Goal: Information Seeking & Learning: Understand process/instructions

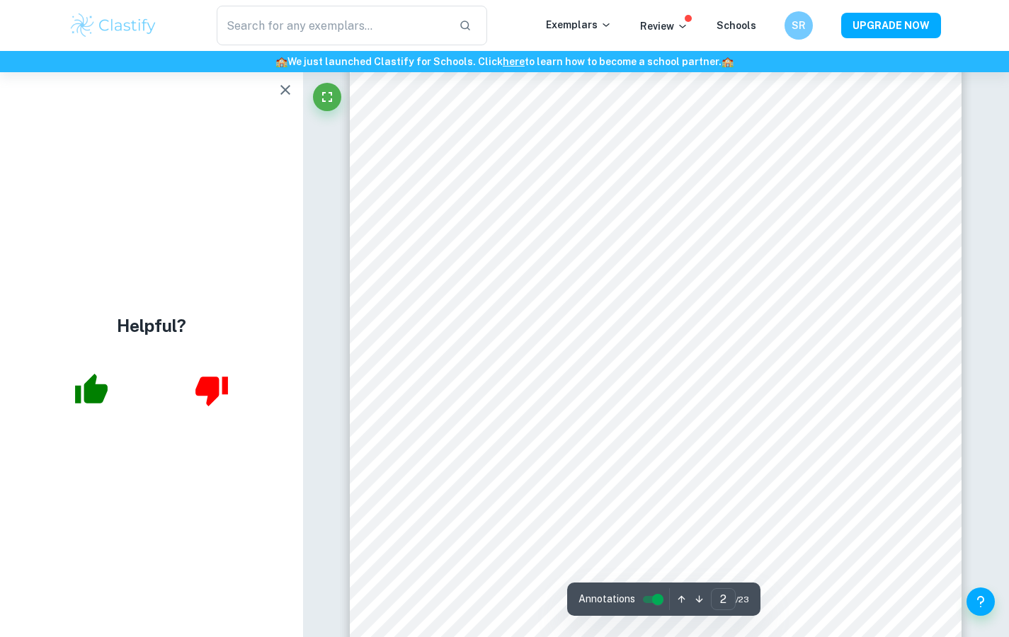
scroll to position [1314, 0]
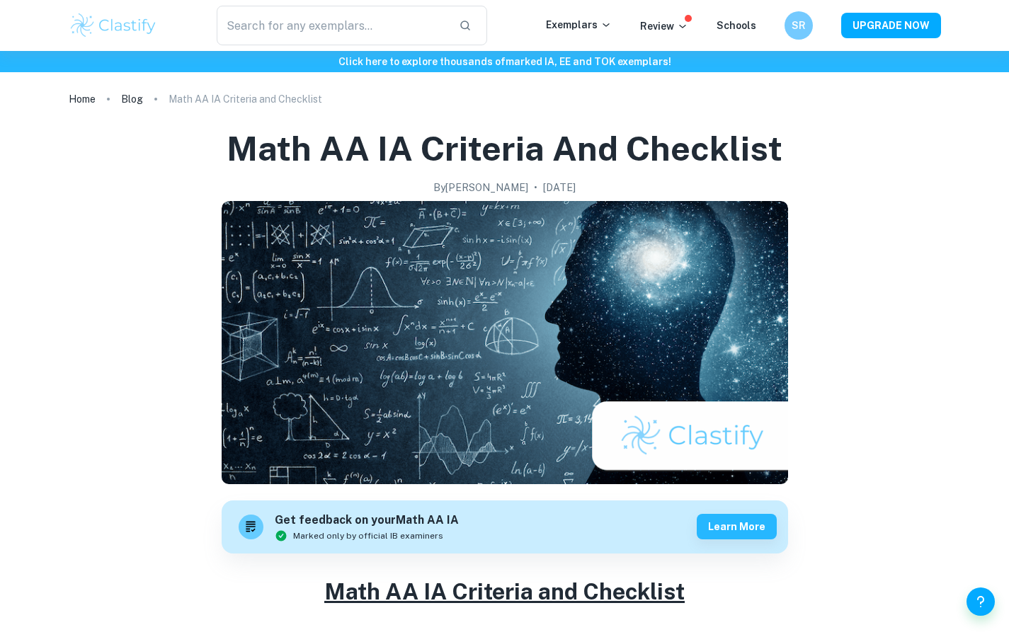
scroll to position [2731, 0]
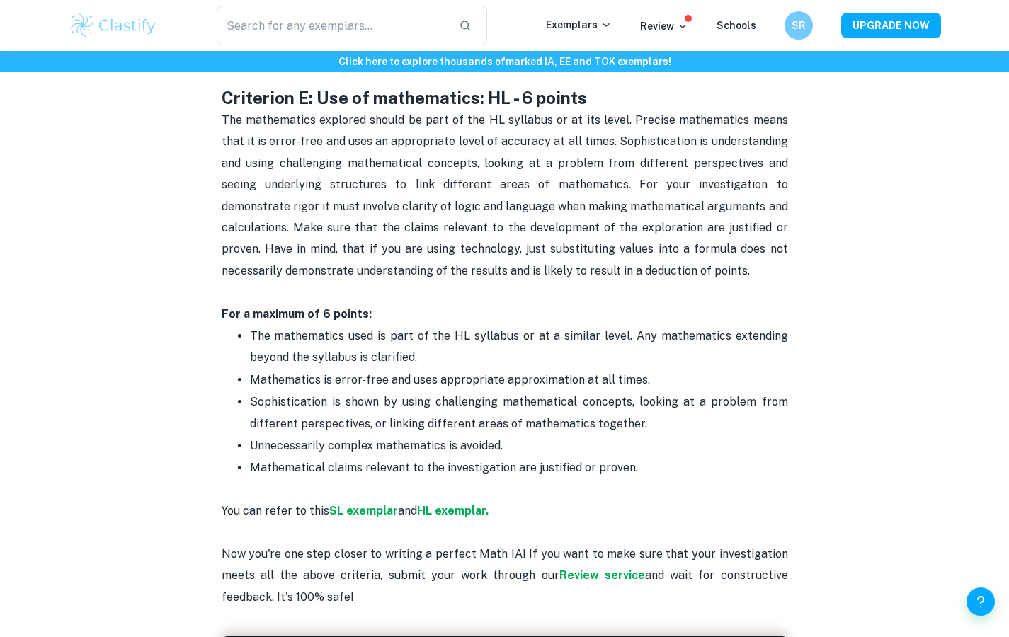
click at [480, 373] on span "Mathematics is error-free and uses appropriate approximation at all times." at bounding box center [450, 379] width 400 height 13
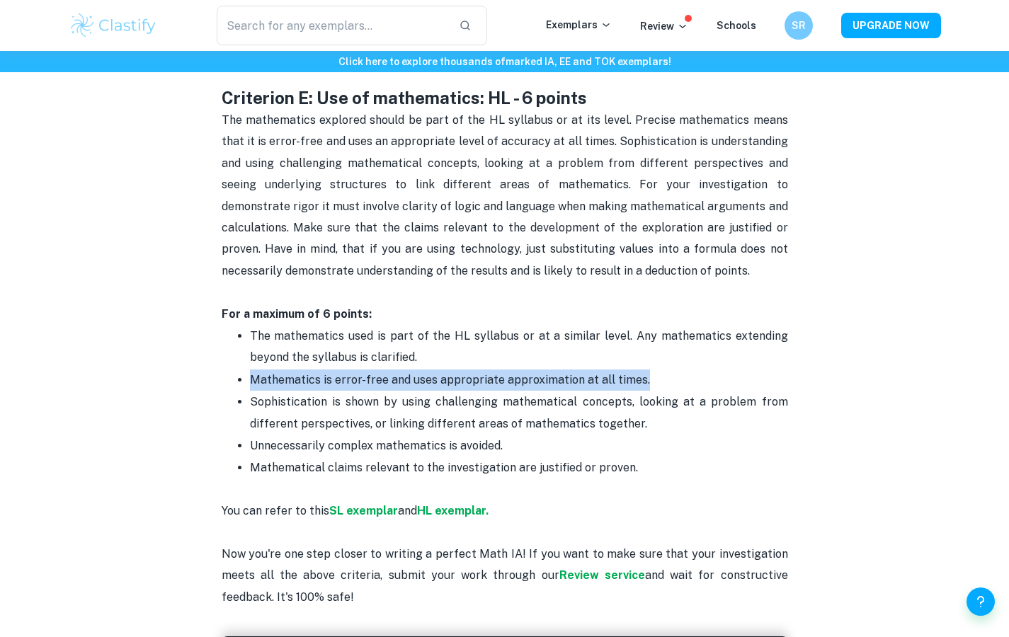
click at [496, 339] on p "The mathematics used is part of the HL syllabus or at a similar level. Any math…" at bounding box center [519, 347] width 538 height 43
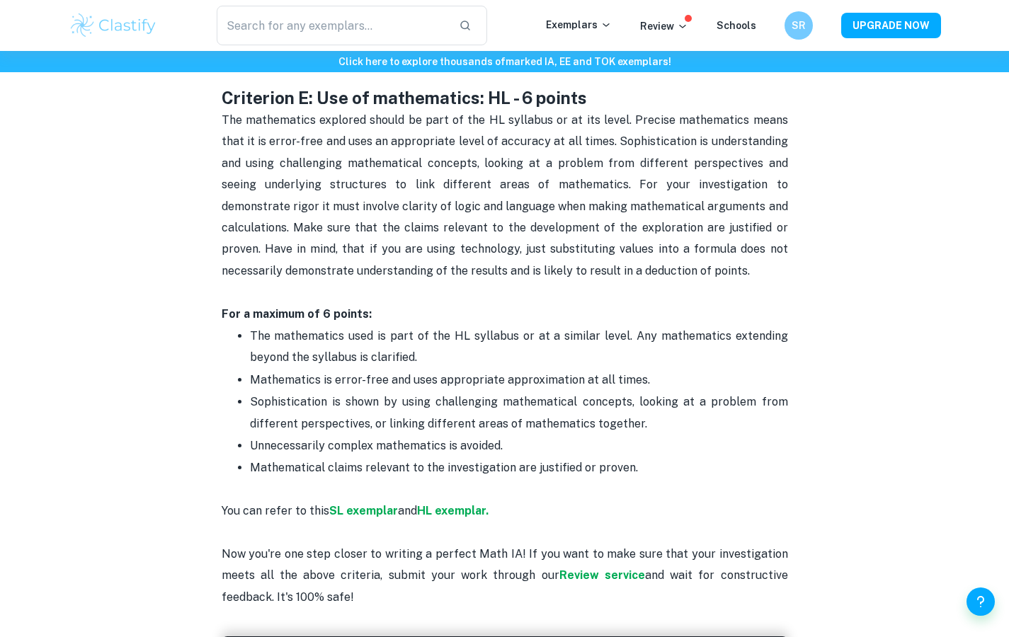
click at [496, 339] on p "The mathematics used is part of the HL syllabus or at a similar level. Any math…" at bounding box center [519, 347] width 538 height 43
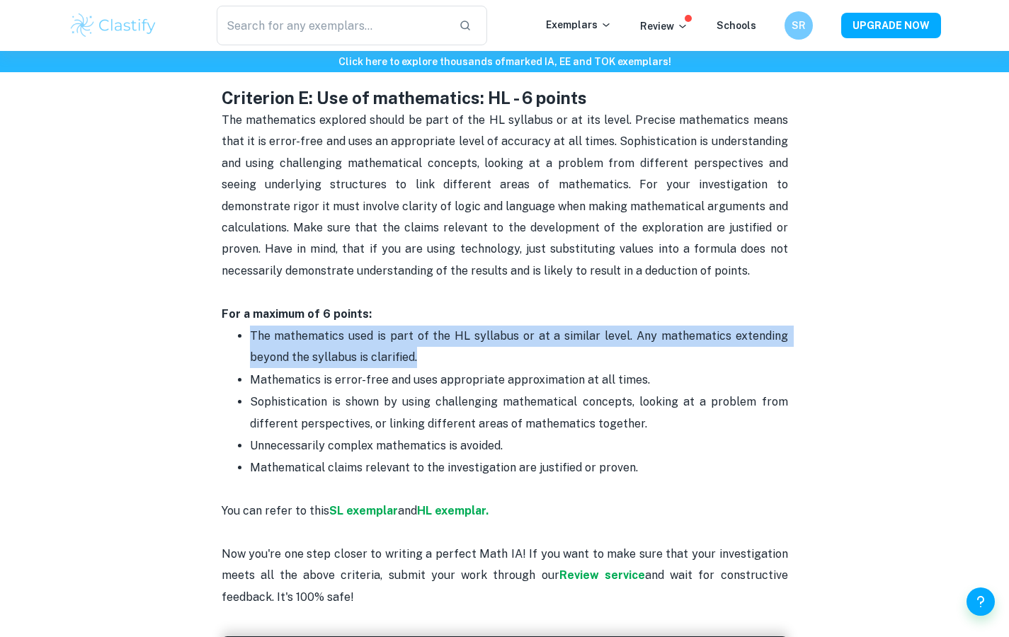
click at [496, 339] on p "The mathematics used is part of the HL syllabus or at a similar level. Any math…" at bounding box center [519, 347] width 538 height 43
click at [528, 391] on li "Sophistication is shown by using challenging mathematical concepts, looking at …" at bounding box center [519, 413] width 538 height 44
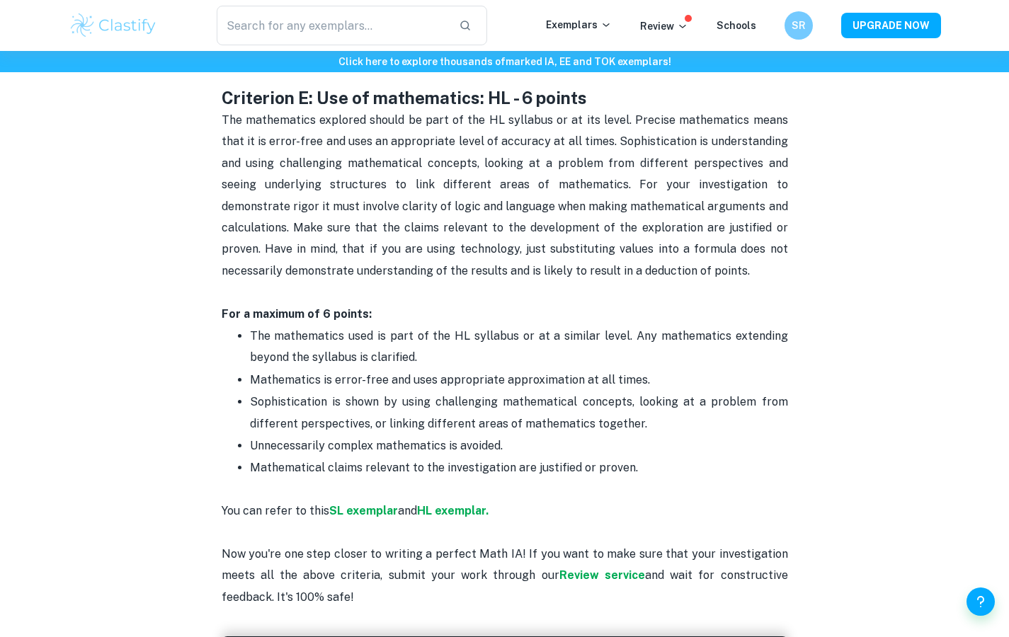
click at [528, 391] on li "Sophistication is shown by using challenging mathematical concepts, looking at …" at bounding box center [519, 413] width 538 height 44
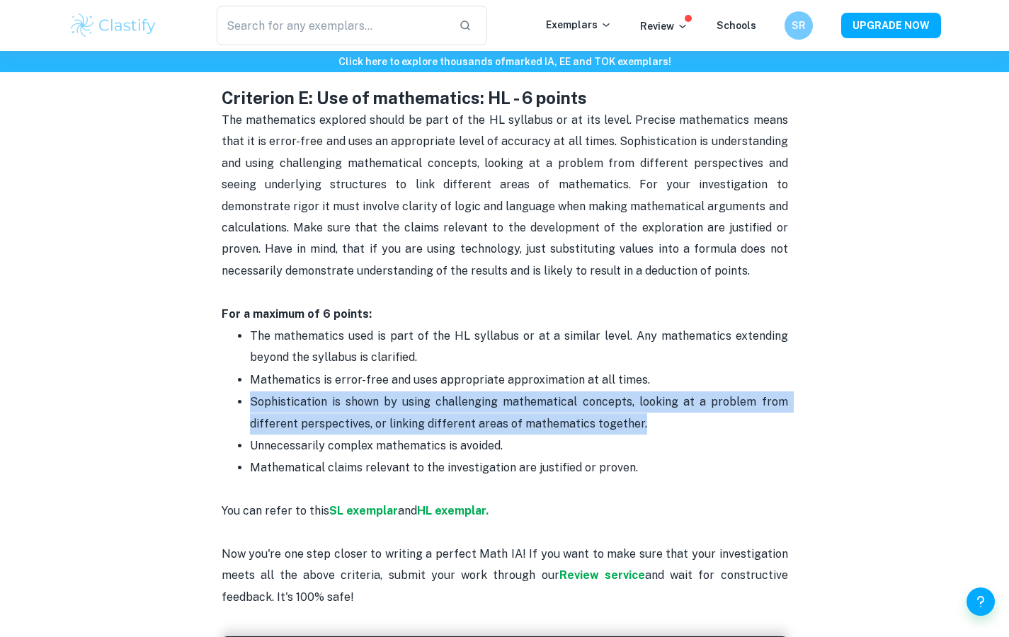
click at [529, 373] on span "Mathematics is error-free and uses appropriate approximation at all times." at bounding box center [450, 379] width 400 height 13
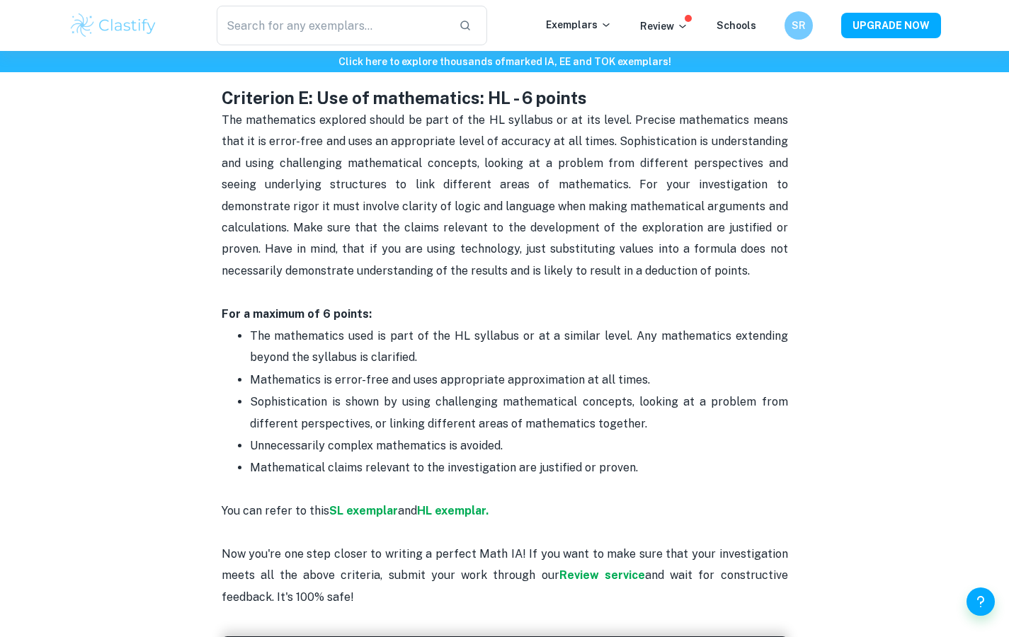
click at [529, 373] on span "Mathematics is error-free and uses appropriate approximation at all times." at bounding box center [450, 379] width 400 height 13
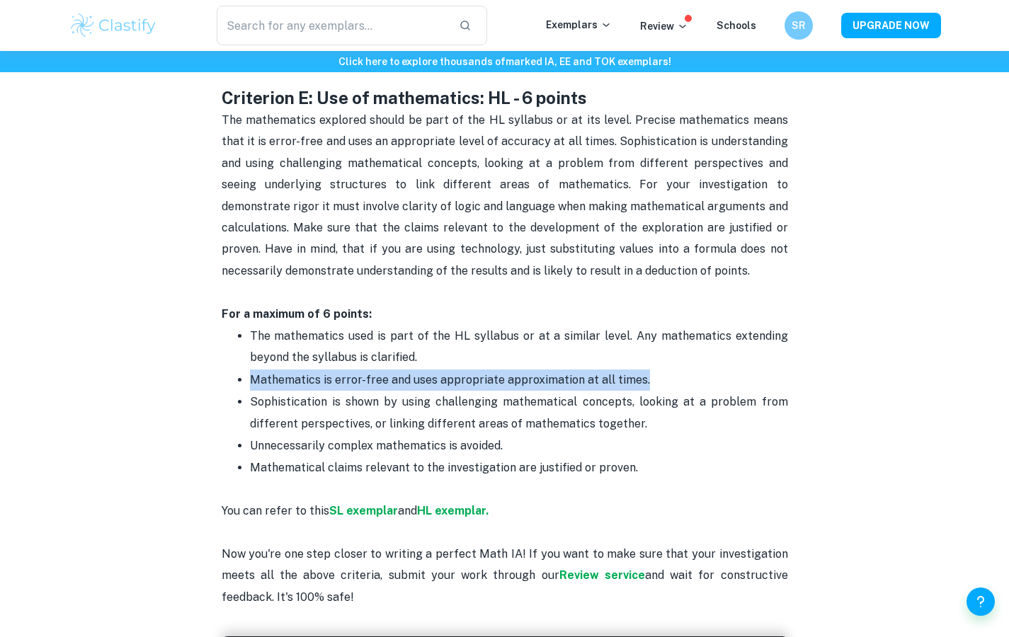
click at [534, 392] on p "Sophistication is shown by using challenging mathematical concepts, looking at …" at bounding box center [519, 413] width 538 height 43
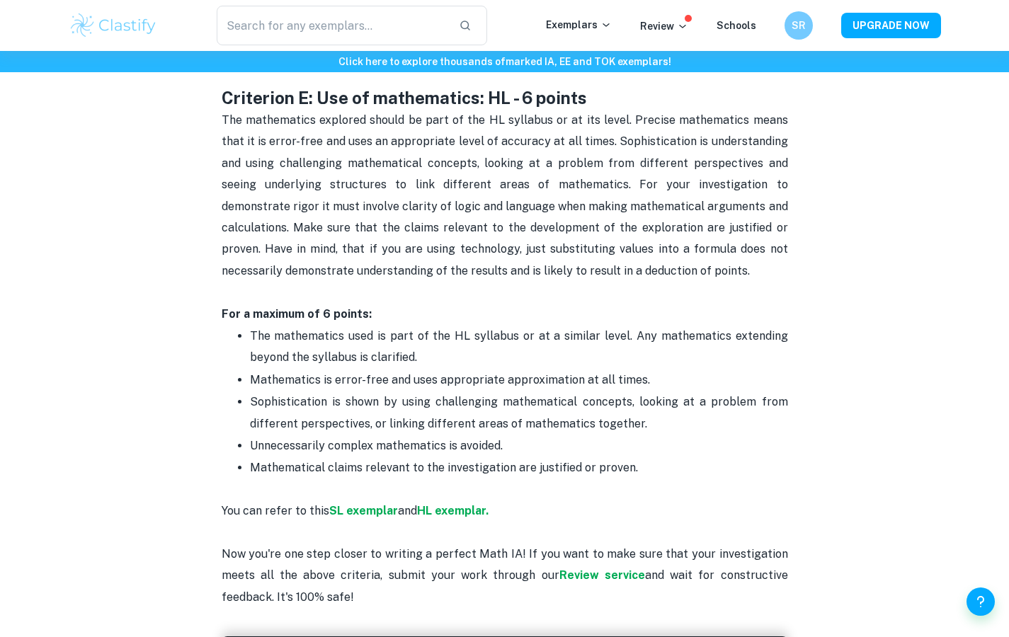
click at [534, 392] on p "Sophistication is shown by using challenging mathematical concepts, looking at …" at bounding box center [519, 413] width 538 height 43
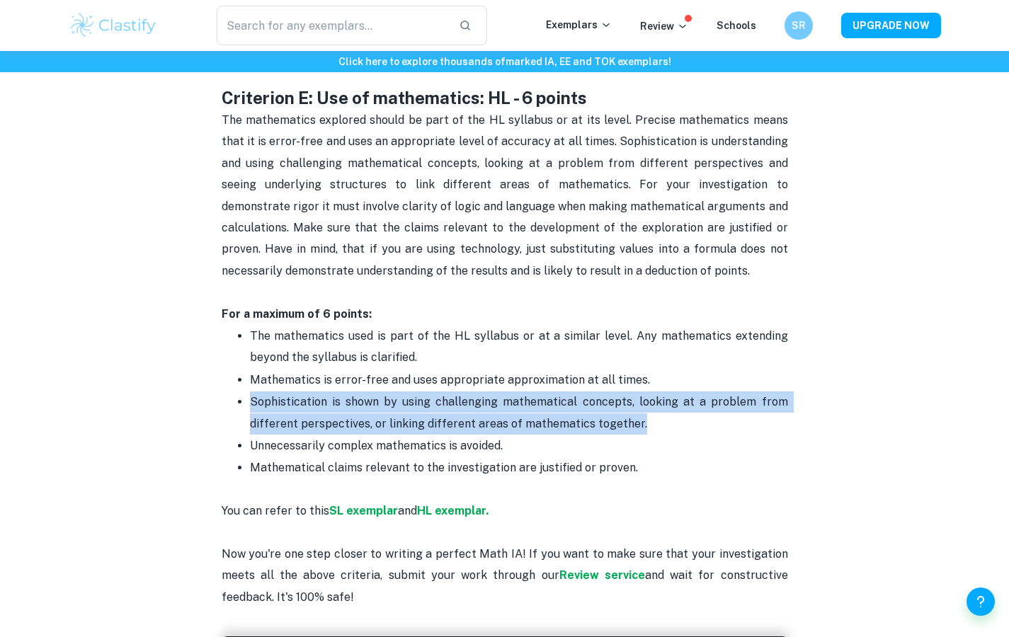
click at [537, 394] on p "Sophistication is shown by using challenging mathematical concepts, looking at …" at bounding box center [519, 413] width 538 height 43
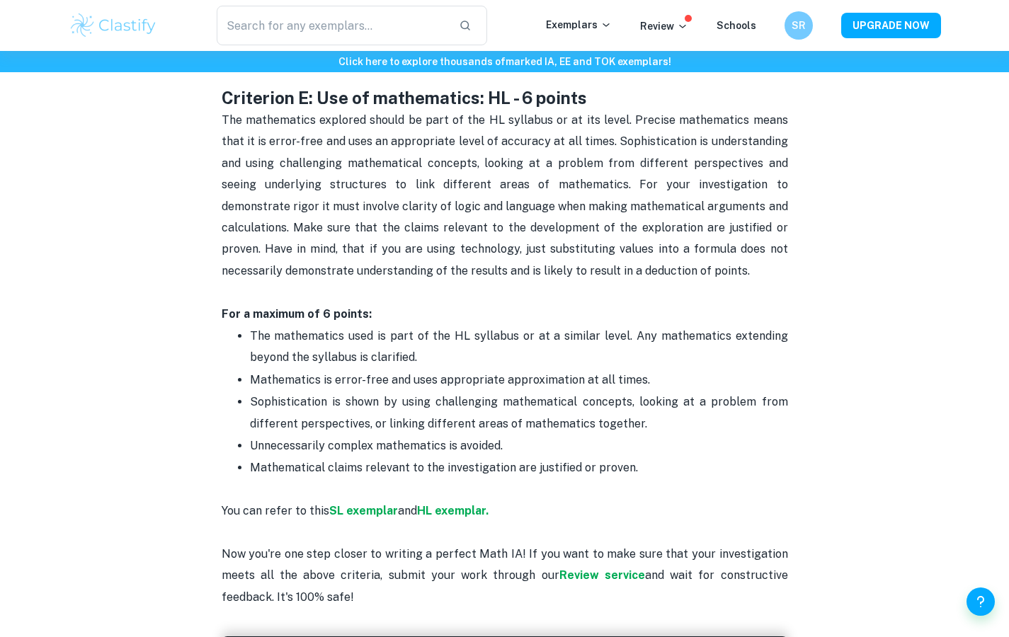
click at [537, 394] on p "Sophistication is shown by using challenging mathematical concepts, looking at …" at bounding box center [519, 413] width 538 height 43
click at [486, 439] on span "Unnecessarily complex mathematics is avoided." at bounding box center [376, 445] width 253 height 13
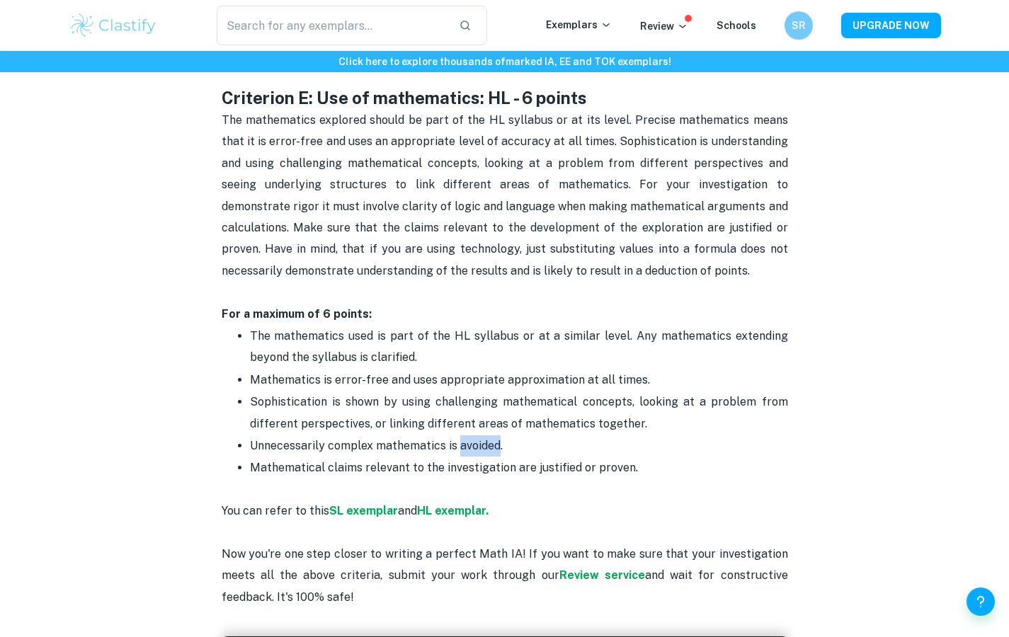
click at [486, 439] on span "Unnecessarily complex mathematics is avoided." at bounding box center [376, 445] width 253 height 13
click at [499, 461] on span "Mathematical claims relevant to the investigation are justified or proven." at bounding box center [444, 467] width 388 height 13
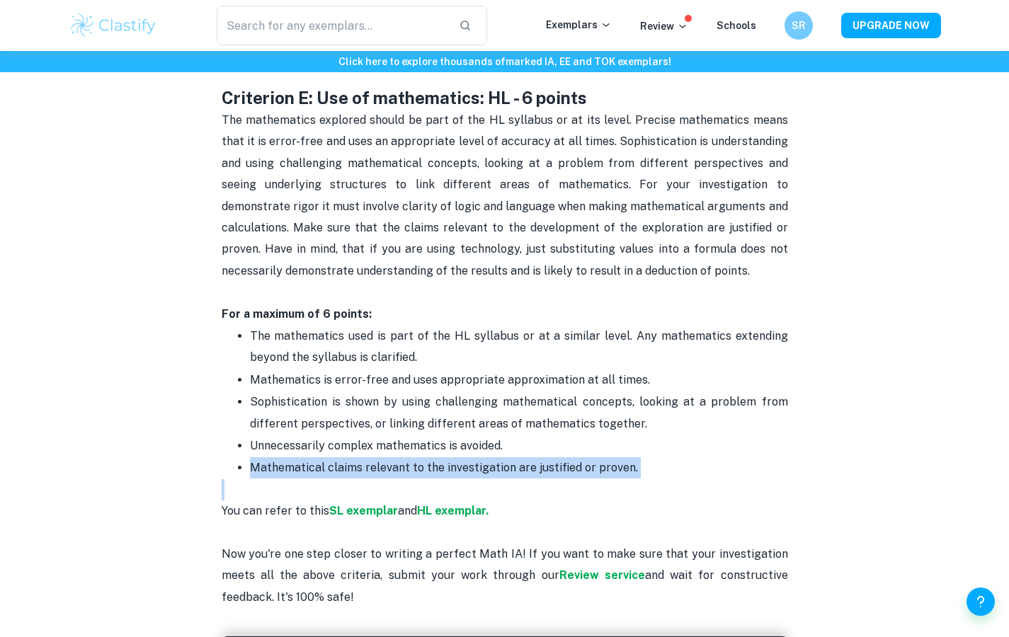
click at [465, 435] on li "Unnecessarily complex mathematics is avoided." at bounding box center [519, 446] width 538 height 22
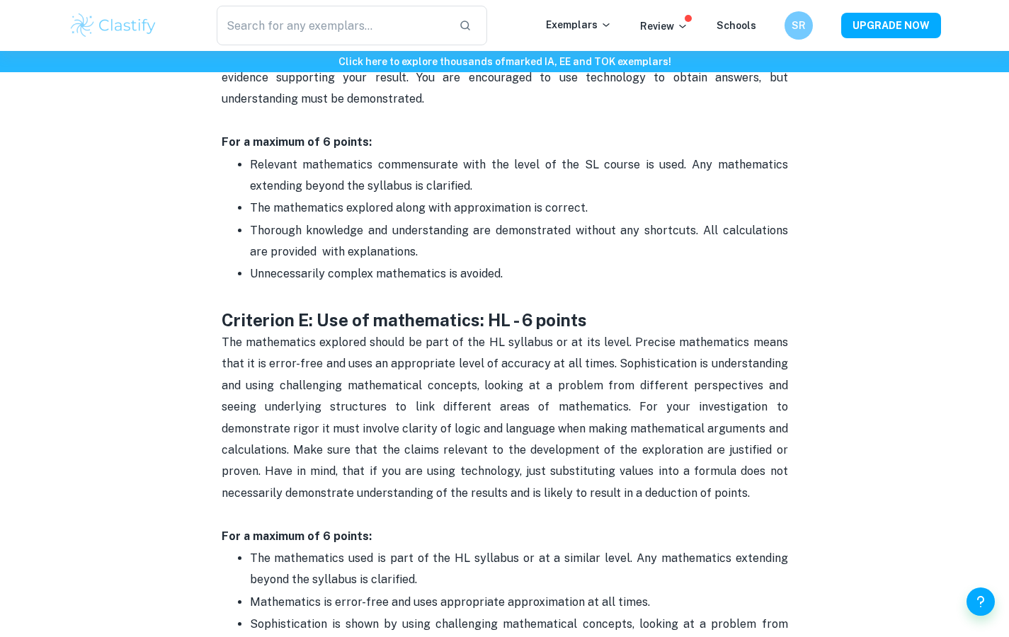
scroll to position [2507, 0]
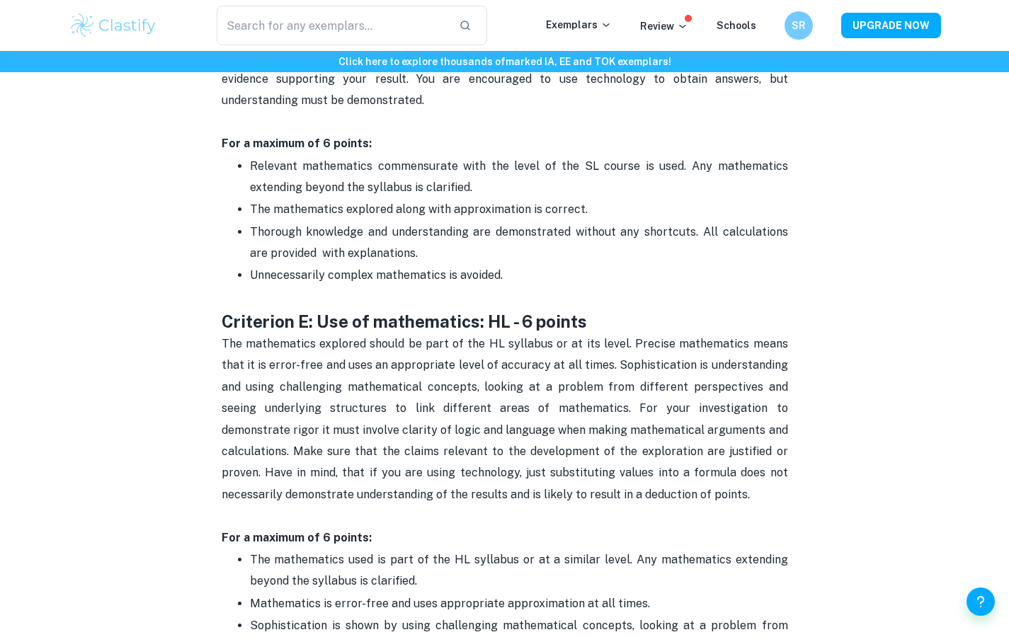
drag, startPoint x: 431, startPoint y: 323, endPoint x: 615, endPoint y: 465, distance: 232.7
click at [615, 465] on p "The mathematics explored should be part of the HL syllabus or at its level. Pre…" at bounding box center [505, 431] width 567 height 194
click at [603, 415] on span "The mathematics explored should be part of the HL syllabus or at its level. Pre…" at bounding box center [506, 419] width 569 height 164
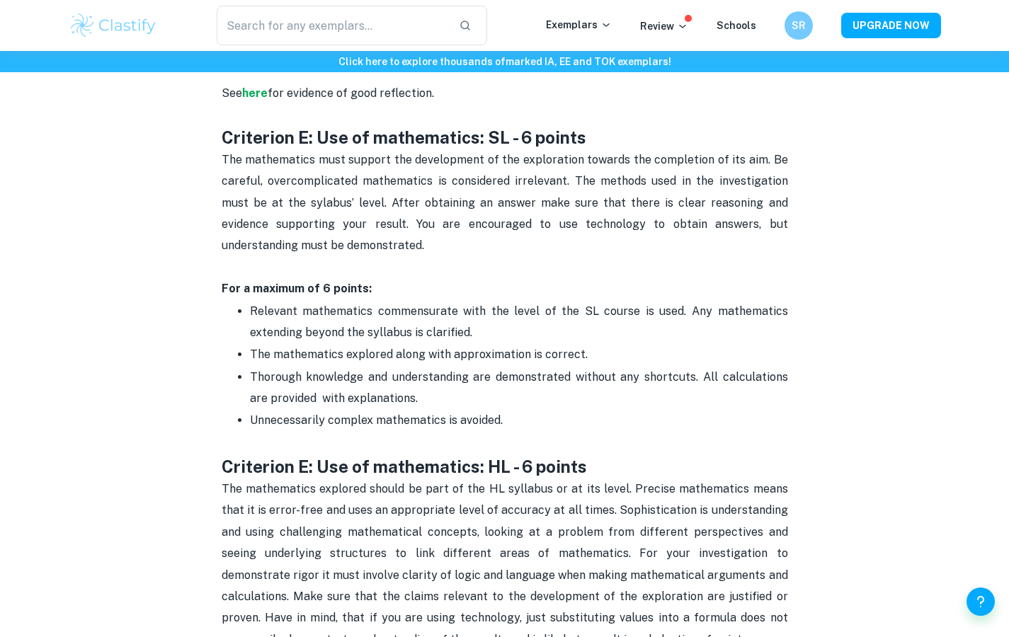
scroll to position [2360, 0]
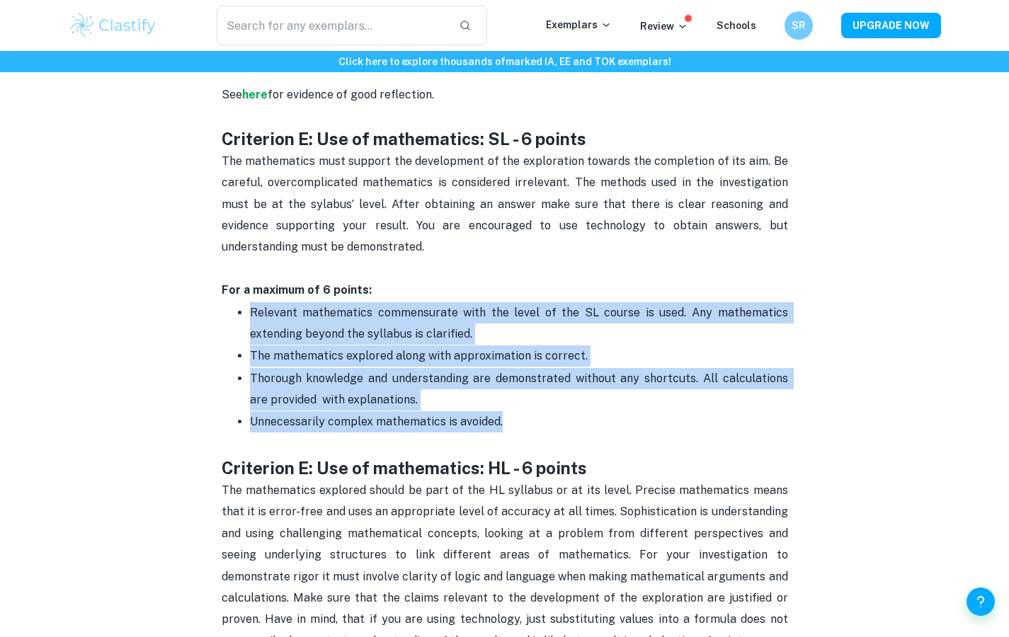
drag, startPoint x: 507, startPoint y: 397, endPoint x: 474, endPoint y: 268, distance: 132.4
click at [479, 309] on p "Relevant mathematics commensurate with the level of the SL course is used. Any …" at bounding box center [519, 323] width 538 height 43
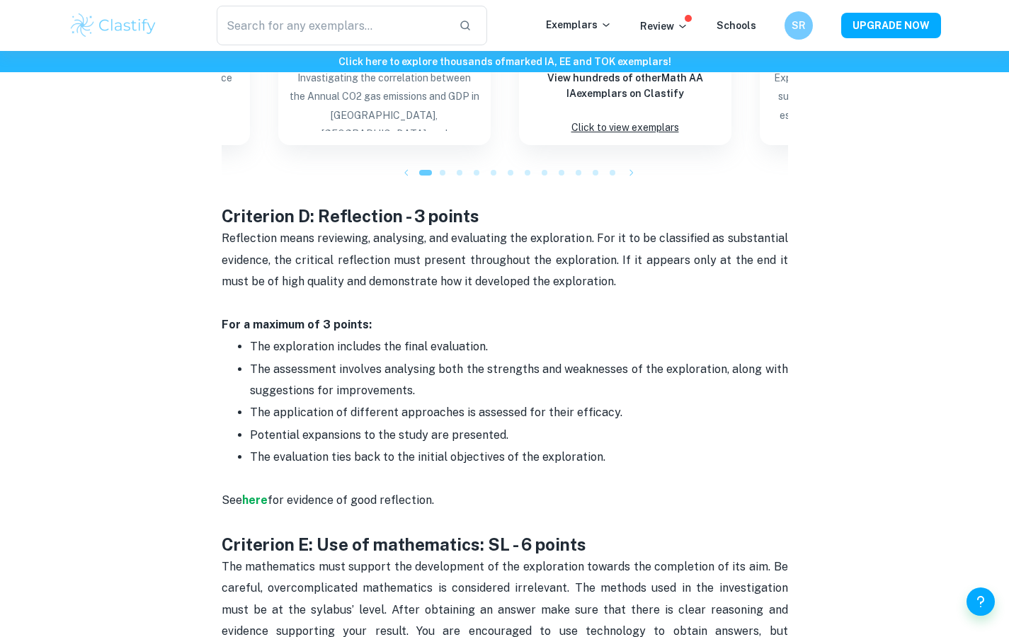
scroll to position [1954, 0]
drag, startPoint x: 615, startPoint y: 457, endPoint x: 582, endPoint y: 445, distance: 35.4
click at [582, 446] on div "Math AA IA Criteria and Checklist Is your Math IA deadline coming up? We are he…" at bounding box center [505, 4] width 567 height 2762
click at [582, 448] on p "The evaluation ties back to the initial objectives of the exploration." at bounding box center [519, 458] width 538 height 21
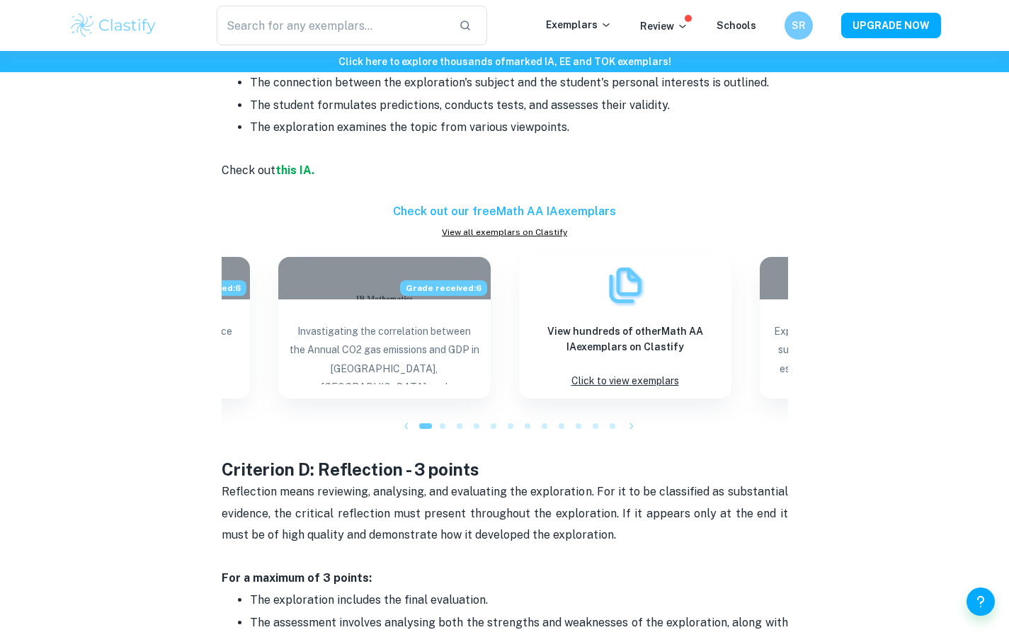
scroll to position [1690, 0]
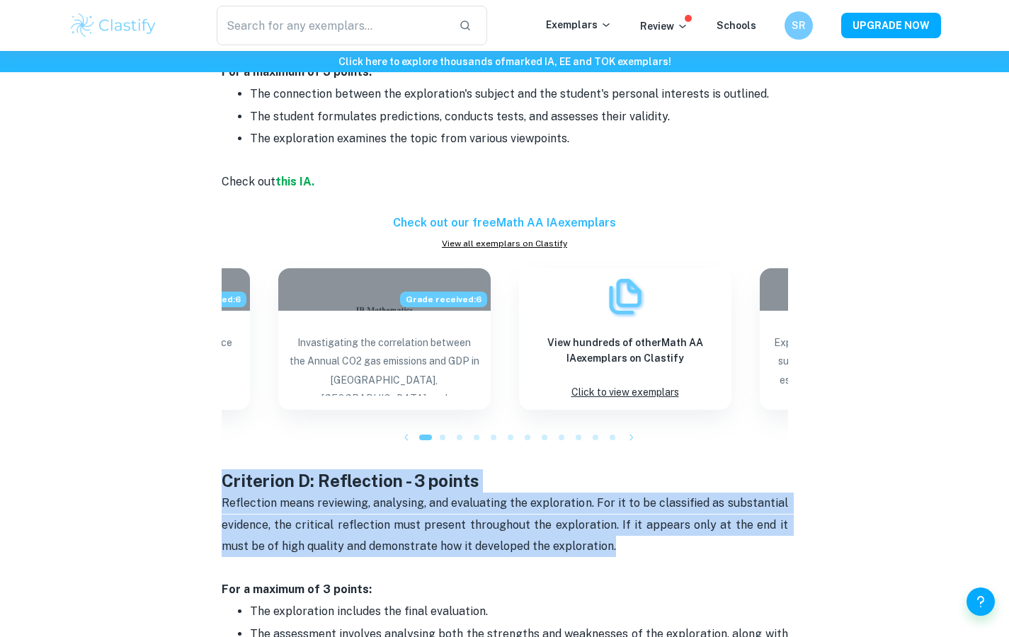
drag, startPoint x: 581, startPoint y: 530, endPoint x: 581, endPoint y: 442, distance: 88.5
click at [581, 441] on div "Math AA IA Criteria and Checklist Is your Math IA deadline coming up? We are he…" at bounding box center [505, 268] width 567 height 2762
click at [579, 496] on span "Reflection means reviewing, analysing, and evaluating the exploration. For it t…" at bounding box center [506, 524] width 569 height 57
drag, startPoint x: 591, startPoint y: 533, endPoint x: 591, endPoint y: 448, distance: 85.0
click at [591, 448] on div "Math AA IA Criteria and Checklist Is your Math IA deadline coming up? We are he…" at bounding box center [505, 268] width 567 height 2762
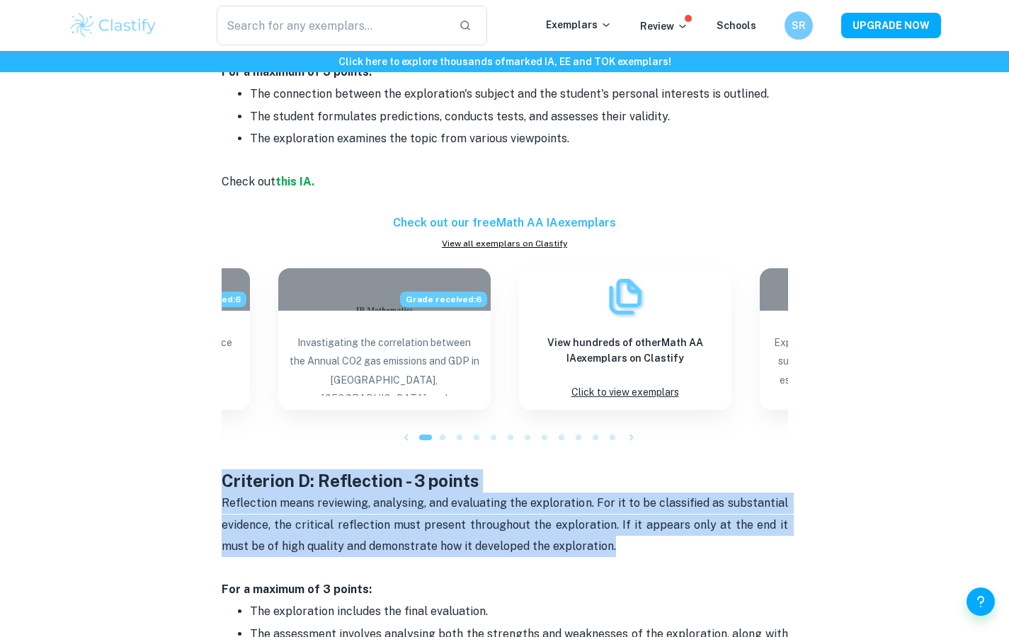
click at [591, 469] on h3 "Criterion D: Reflection - 3 points" at bounding box center [505, 480] width 567 height 23
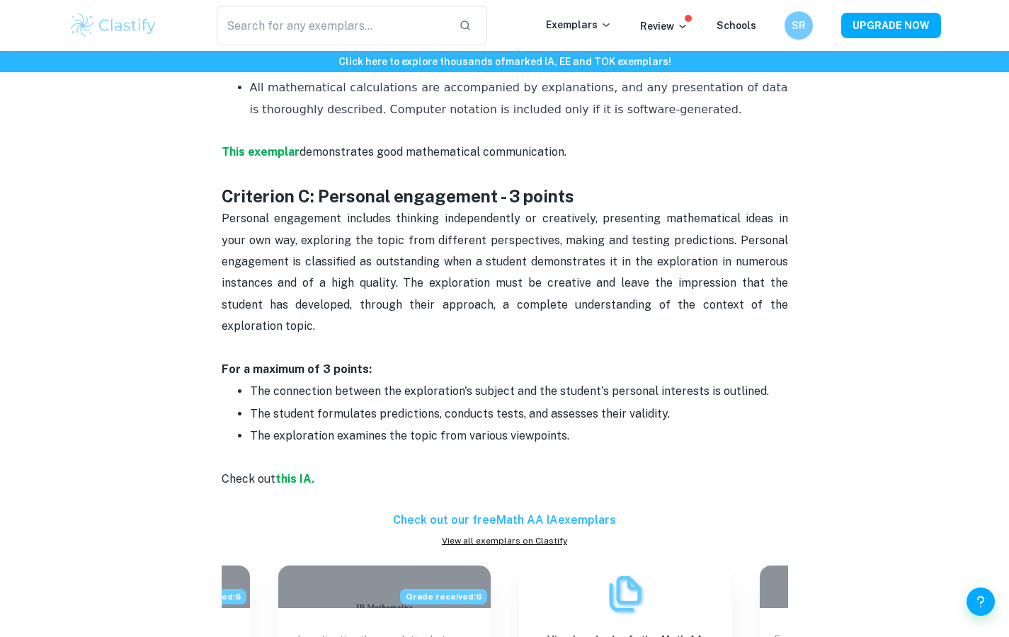
scroll to position [1275, 0]
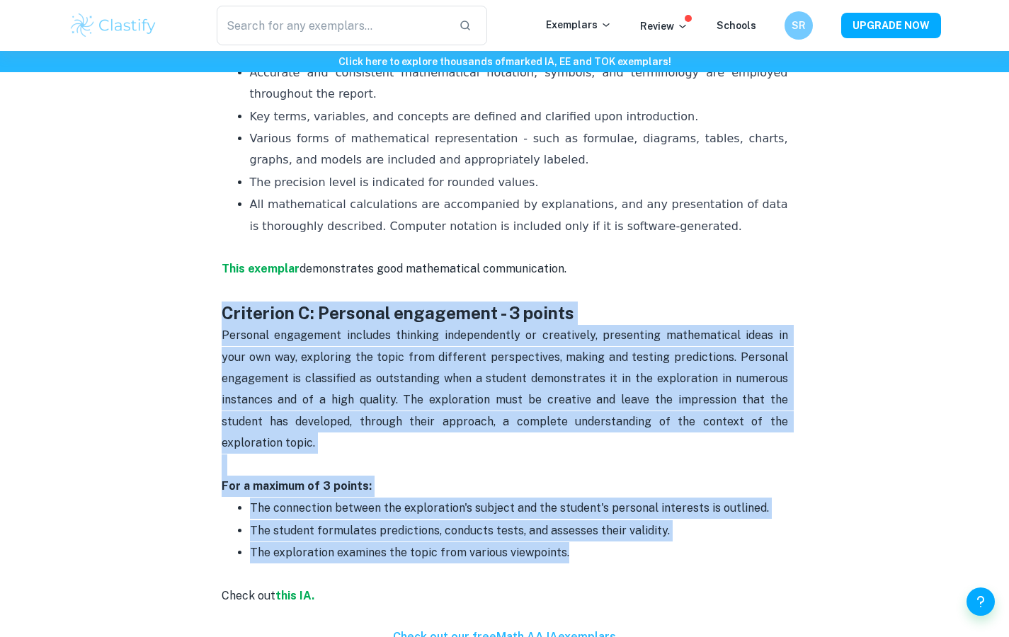
drag, startPoint x: 627, startPoint y: 525, endPoint x: 626, endPoint y: 299, distance: 226.6
click at [626, 299] on p "This exemplar demonstrates good mathematical communication." at bounding box center [505, 279] width 567 height 43
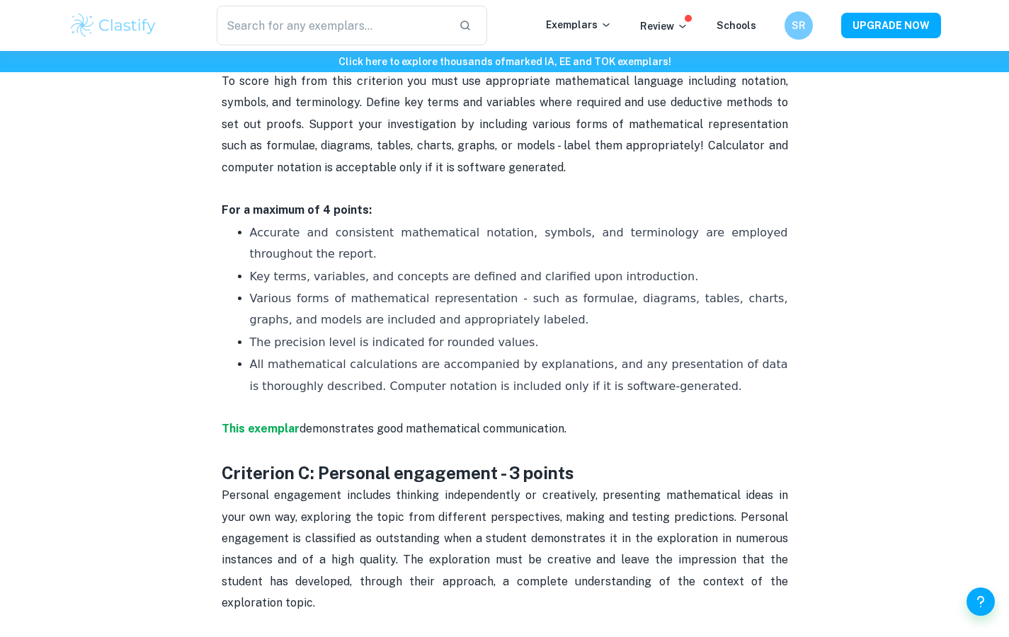
scroll to position [1112, 0]
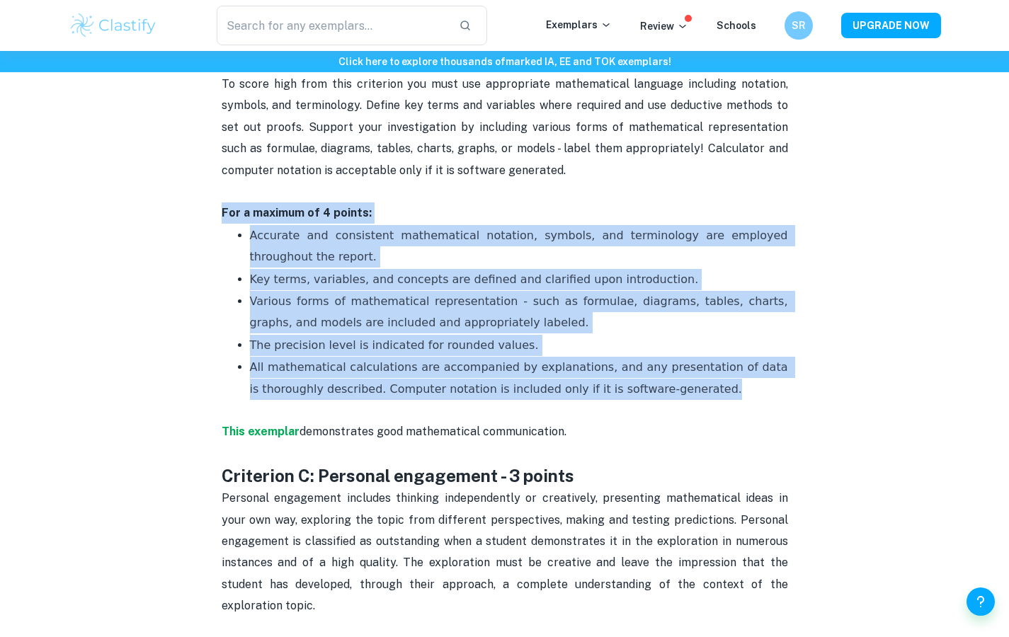
drag, startPoint x: 720, startPoint y: 380, endPoint x: 698, endPoint y: 193, distance: 188.2
click at [698, 193] on p "To score high from this criterion you must use appropriate mathematical languag…" at bounding box center [505, 138] width 567 height 129
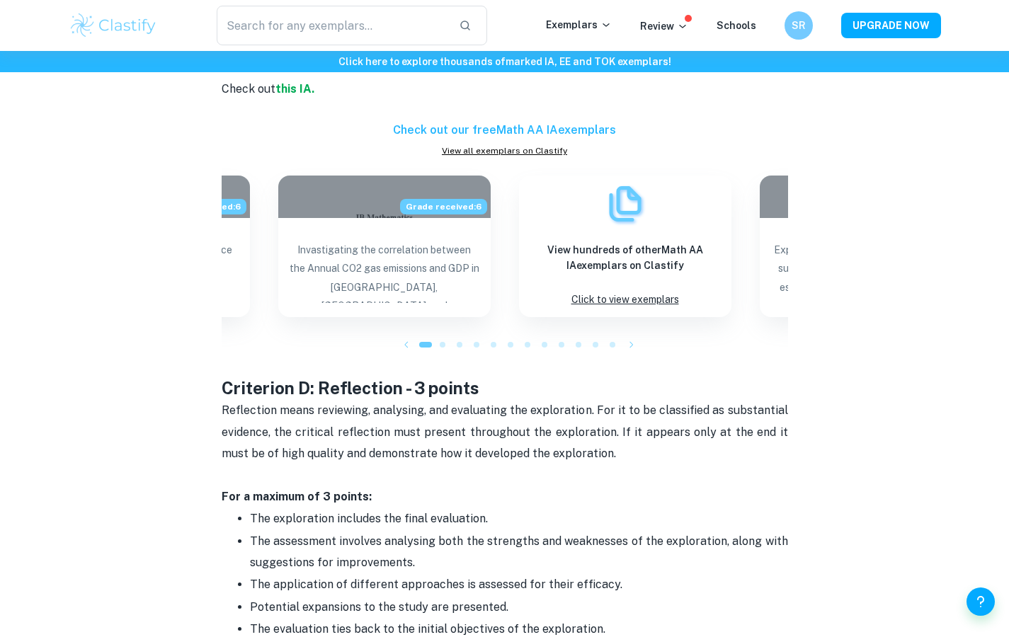
scroll to position [1777, 0]
